Goal: Transaction & Acquisition: Purchase product/service

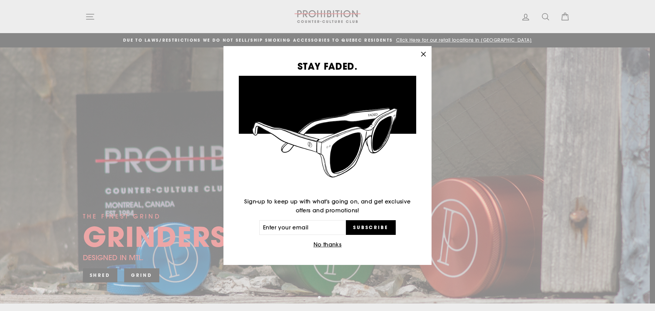
click at [423, 53] on icon "button" at bounding box center [424, 54] width 10 height 10
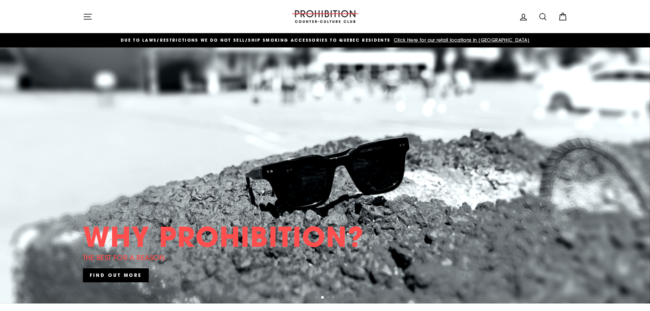
click at [89, 14] on icon "button" at bounding box center [88, 16] width 8 height 5
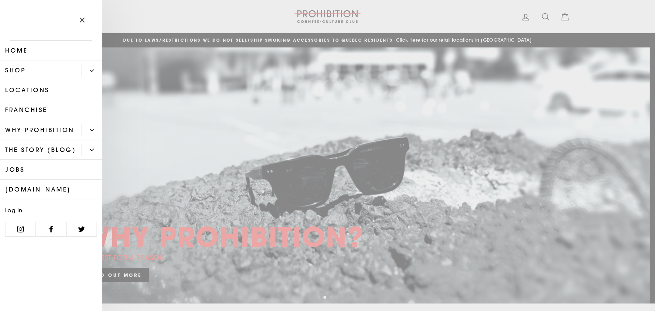
click at [92, 68] on button "Primary" at bounding box center [92, 70] width 21 height 12
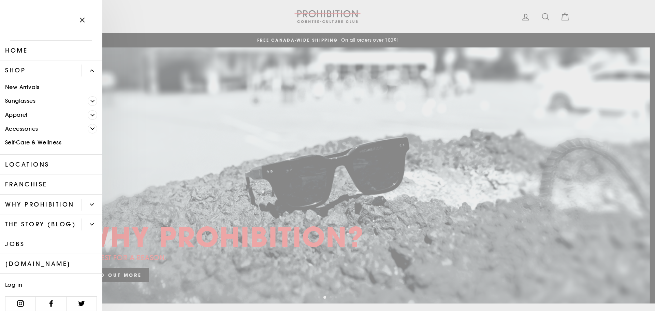
click at [90, 127] on icon "Primary" at bounding box center [92, 129] width 4 height 4
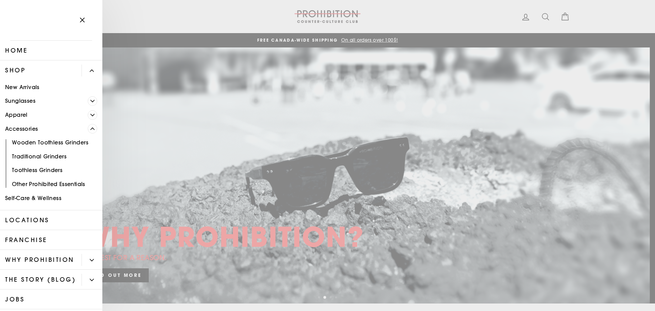
click at [90, 113] on icon "Primary" at bounding box center [92, 115] width 4 height 4
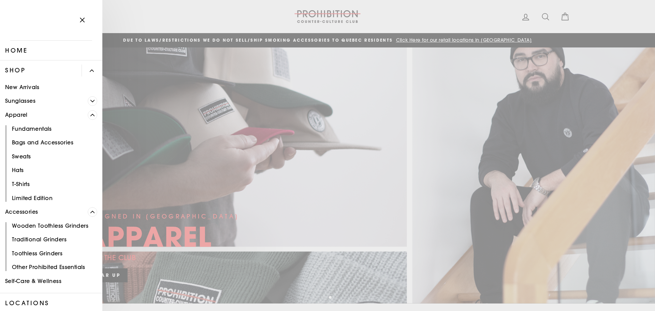
click at [90, 69] on span "Primary" at bounding box center [92, 71] width 4 height 4
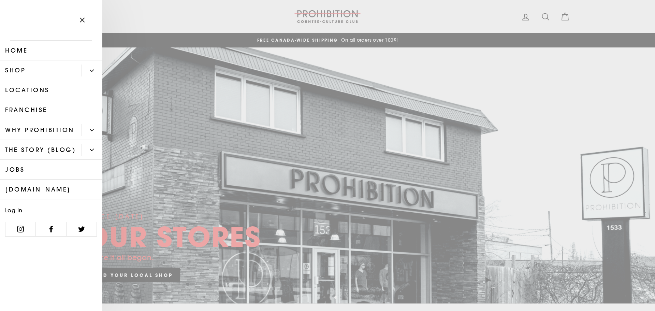
click at [81, 18] on icon "button" at bounding box center [82, 20] width 10 height 10
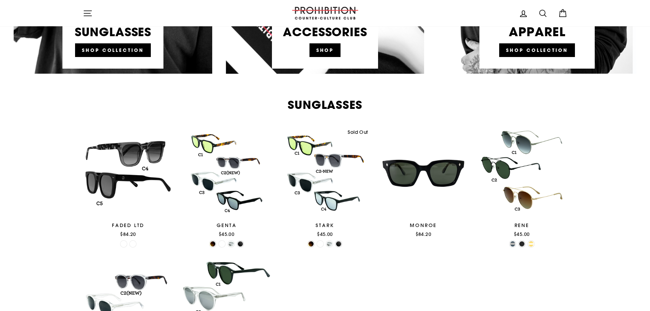
scroll to position [409, 0]
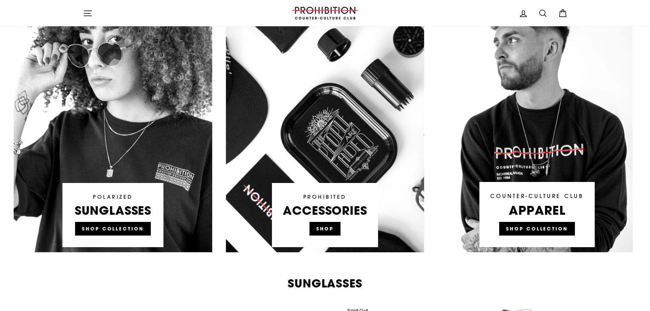
click at [324, 226] on link at bounding box center [325, 122] width 199 height 259
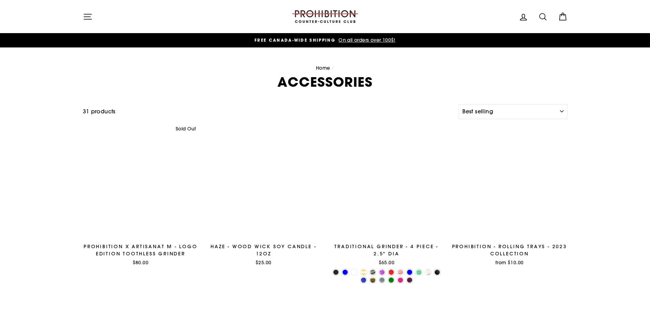
select select "best-selling"
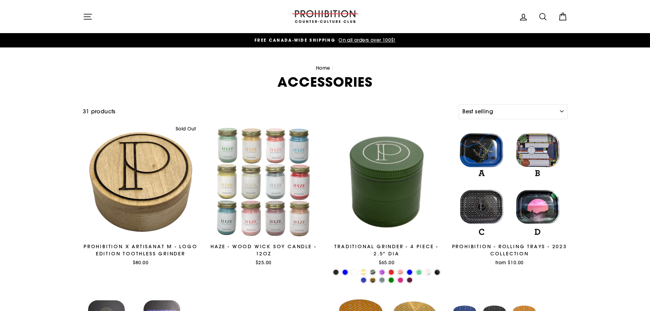
click at [89, 18] on icon "button" at bounding box center [88, 17] width 10 height 10
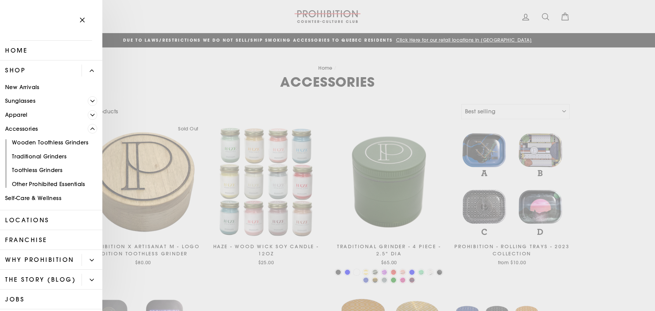
click at [63, 180] on link "Other Prohibited Essentials" at bounding box center [51, 184] width 102 height 14
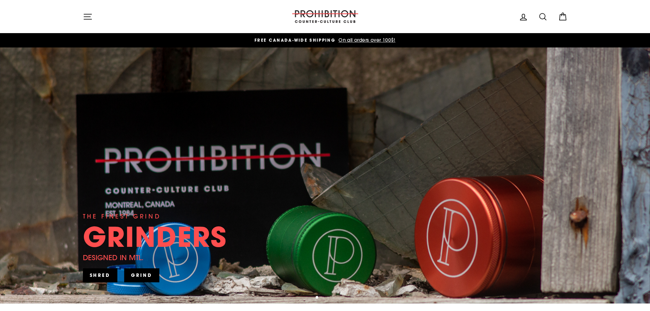
click at [541, 13] on icon at bounding box center [542, 16] width 6 height 6
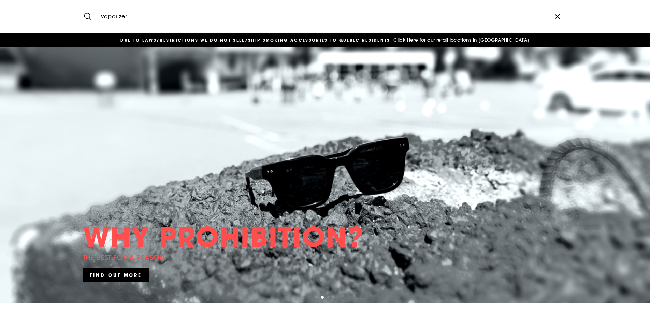
type input "vaporizer"
click at [83, 5] on button "Search" at bounding box center [90, 16] width 15 height 23
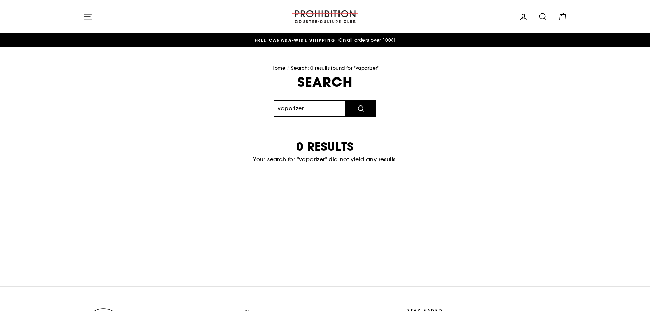
click at [297, 109] on input "vaporizer" at bounding box center [310, 108] width 72 height 16
type input "vaporiser"
click at [346, 100] on button "Search" at bounding box center [361, 108] width 31 height 16
click at [327, 17] on img at bounding box center [325, 16] width 68 height 13
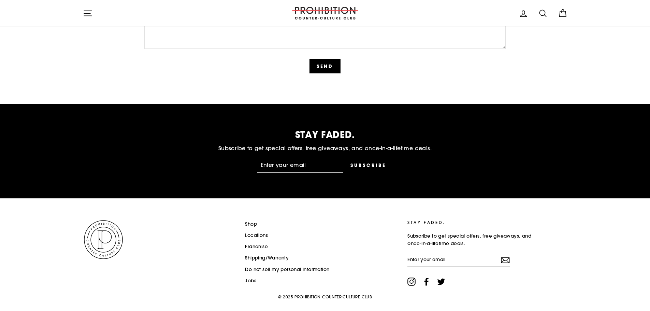
scroll to position [1716, 0]
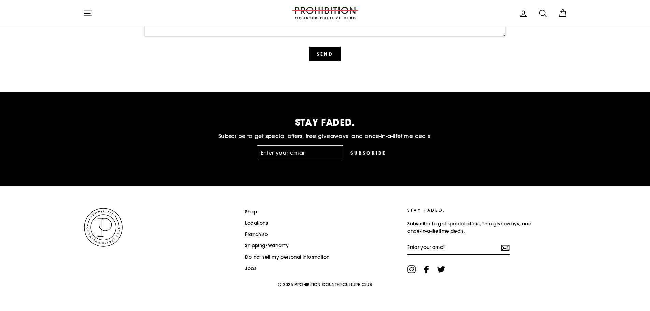
click at [251, 212] on link "Shop" at bounding box center [251, 212] width 12 height 10
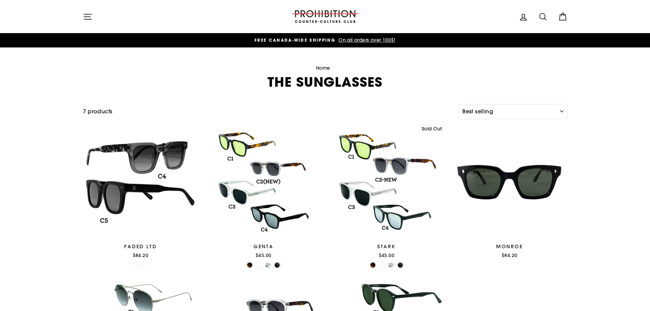
select select "best-selling"
click at [557, 116] on select "Sort Featured Best selling Alphabetically, A-Z Alphabetically, Z-A Price, low t…" at bounding box center [512, 111] width 108 height 15
click at [633, 126] on div "Filter 7 products Sort Sort Featured Best selling Alphabetically, A-Z Alphabeti…" at bounding box center [325, 285] width 650 height 362
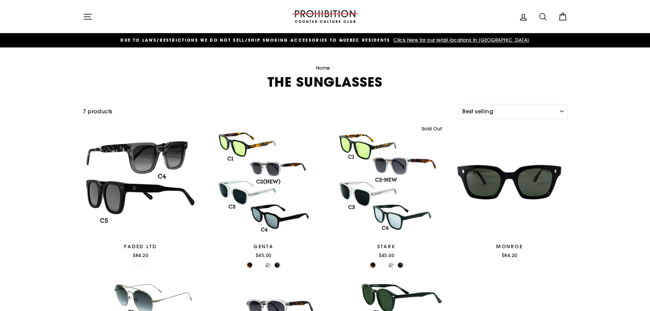
click at [86, 18] on icon "button" at bounding box center [88, 17] width 10 height 10
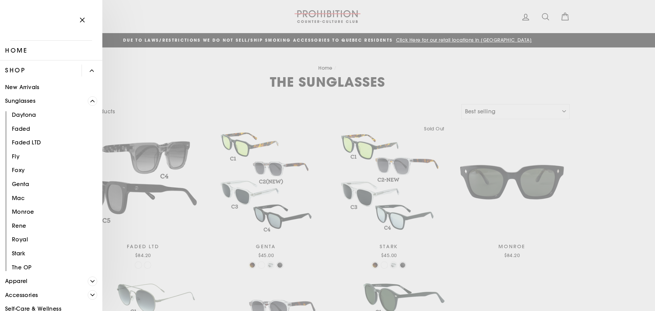
click at [90, 100] on icon "Primary" at bounding box center [92, 101] width 4 height 4
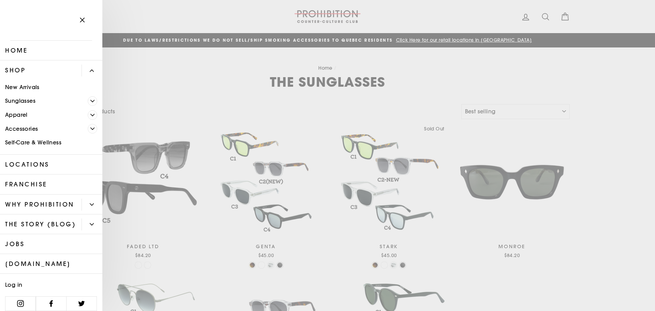
click at [21, 86] on link "New Arrivals" at bounding box center [51, 87] width 102 height 14
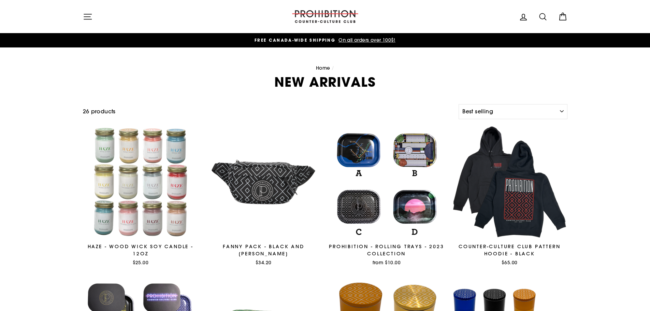
select select "best-selling"
click at [88, 17] on icon "button" at bounding box center [88, 16] width 8 height 5
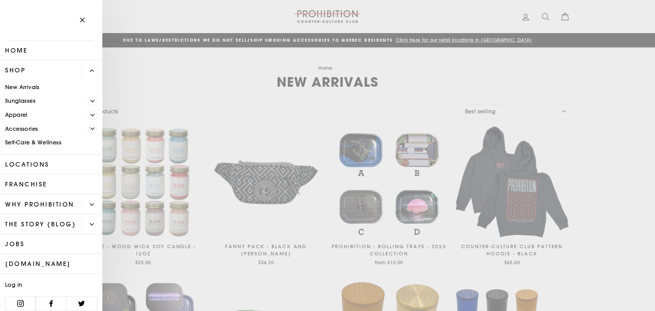
click at [13, 254] on link "Jobs" at bounding box center [51, 244] width 102 height 20
